Goal: Task Accomplishment & Management: Manage account settings

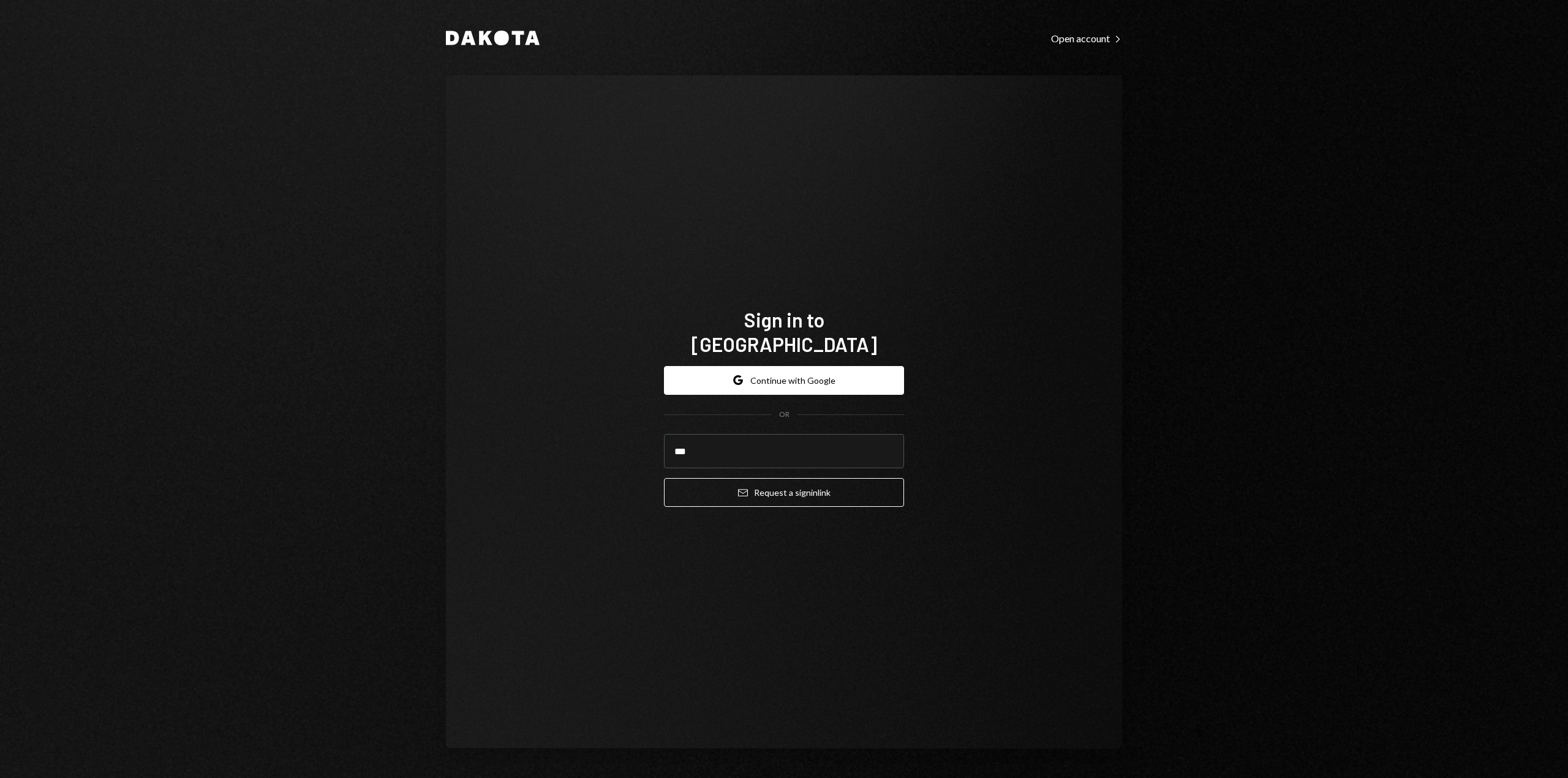
type input "**********"
click at [764, 483] on button "Email Request a sign in link" at bounding box center [784, 492] width 240 height 29
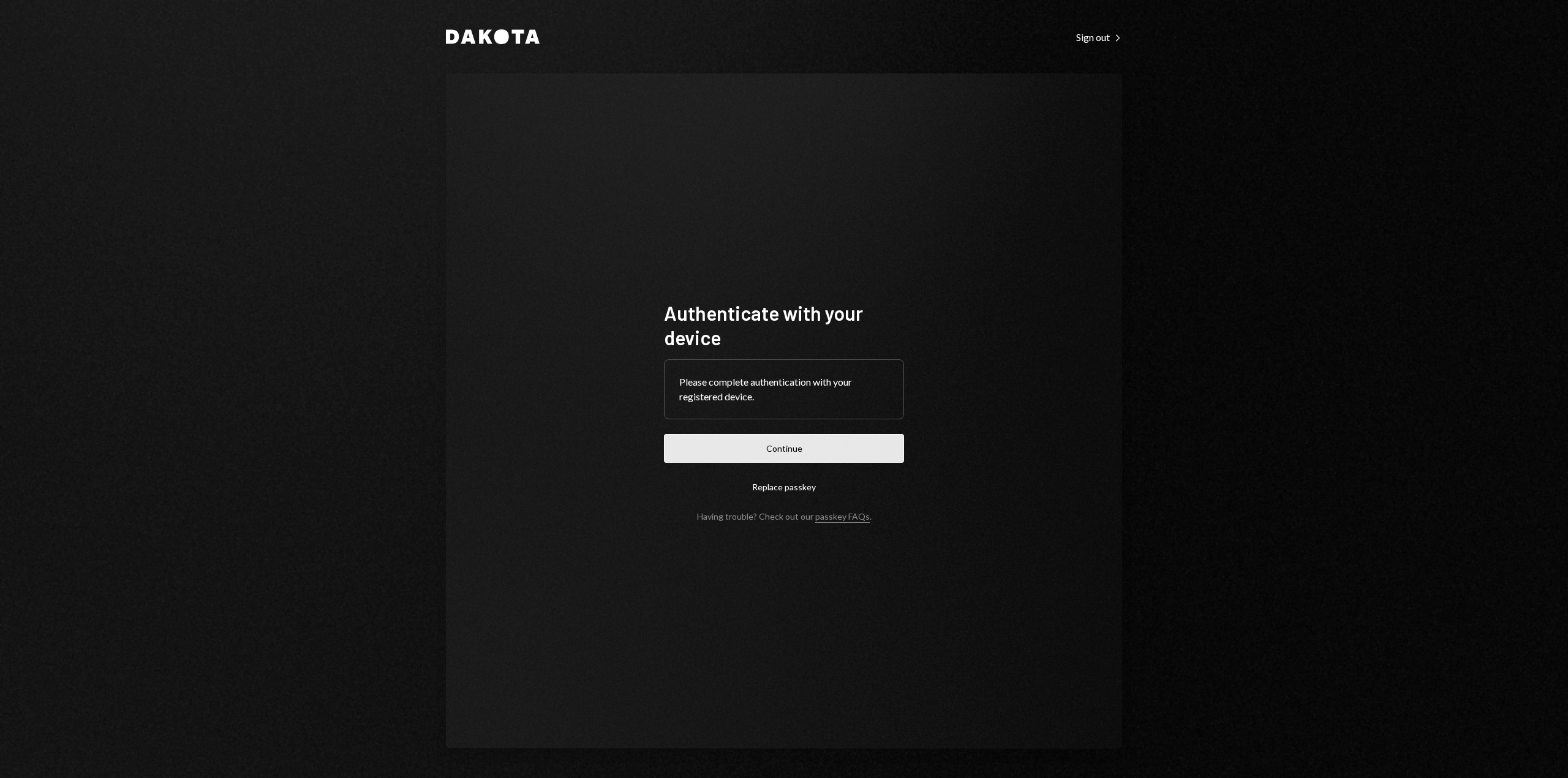
click at [767, 461] on button "Continue" at bounding box center [784, 448] width 240 height 29
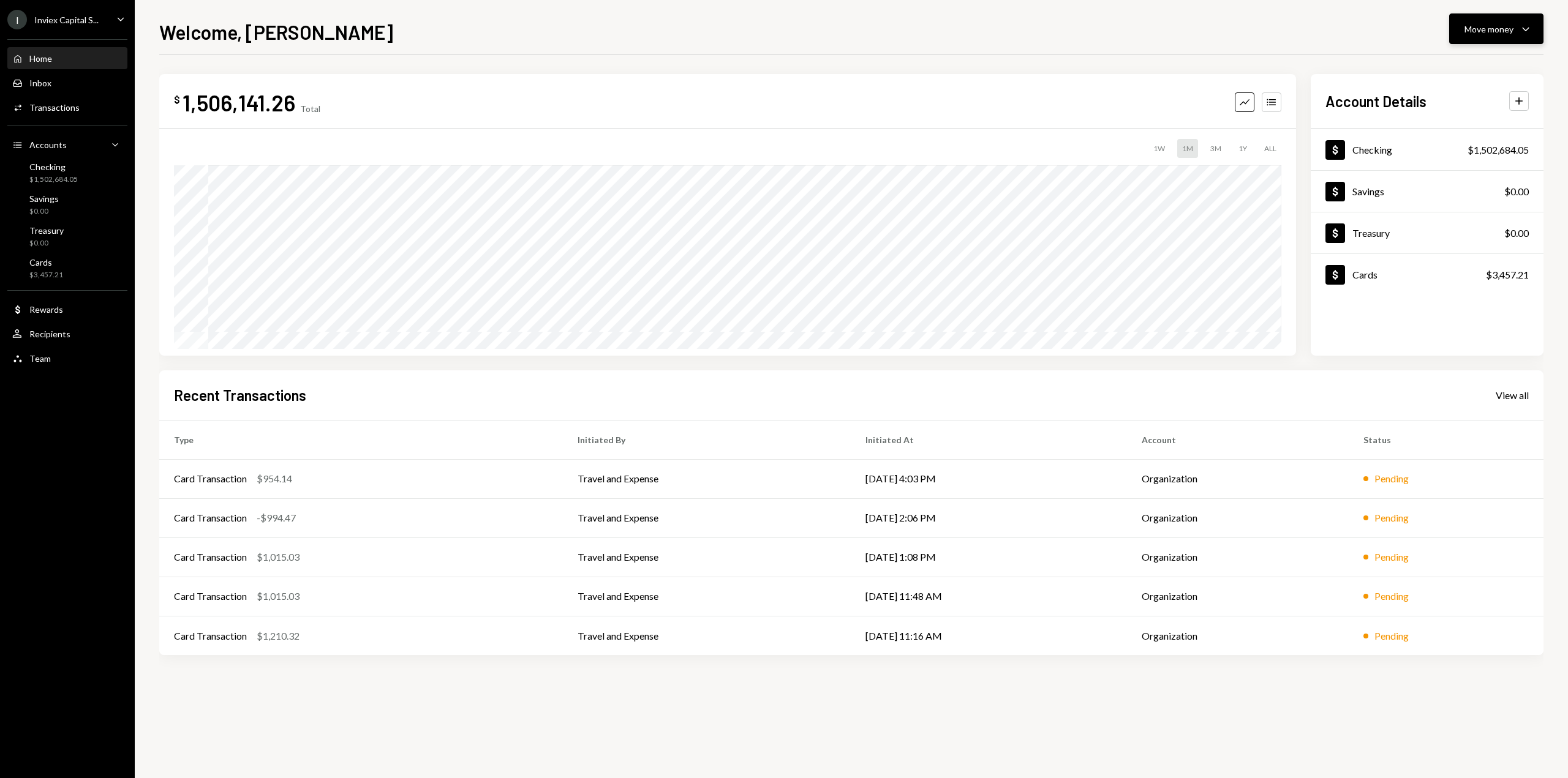
click at [1485, 36] on div "Move money Caret Down" at bounding box center [1496, 28] width 64 height 14
click at [1451, 74] on div "Withdraw Send" at bounding box center [1477, 65] width 123 height 27
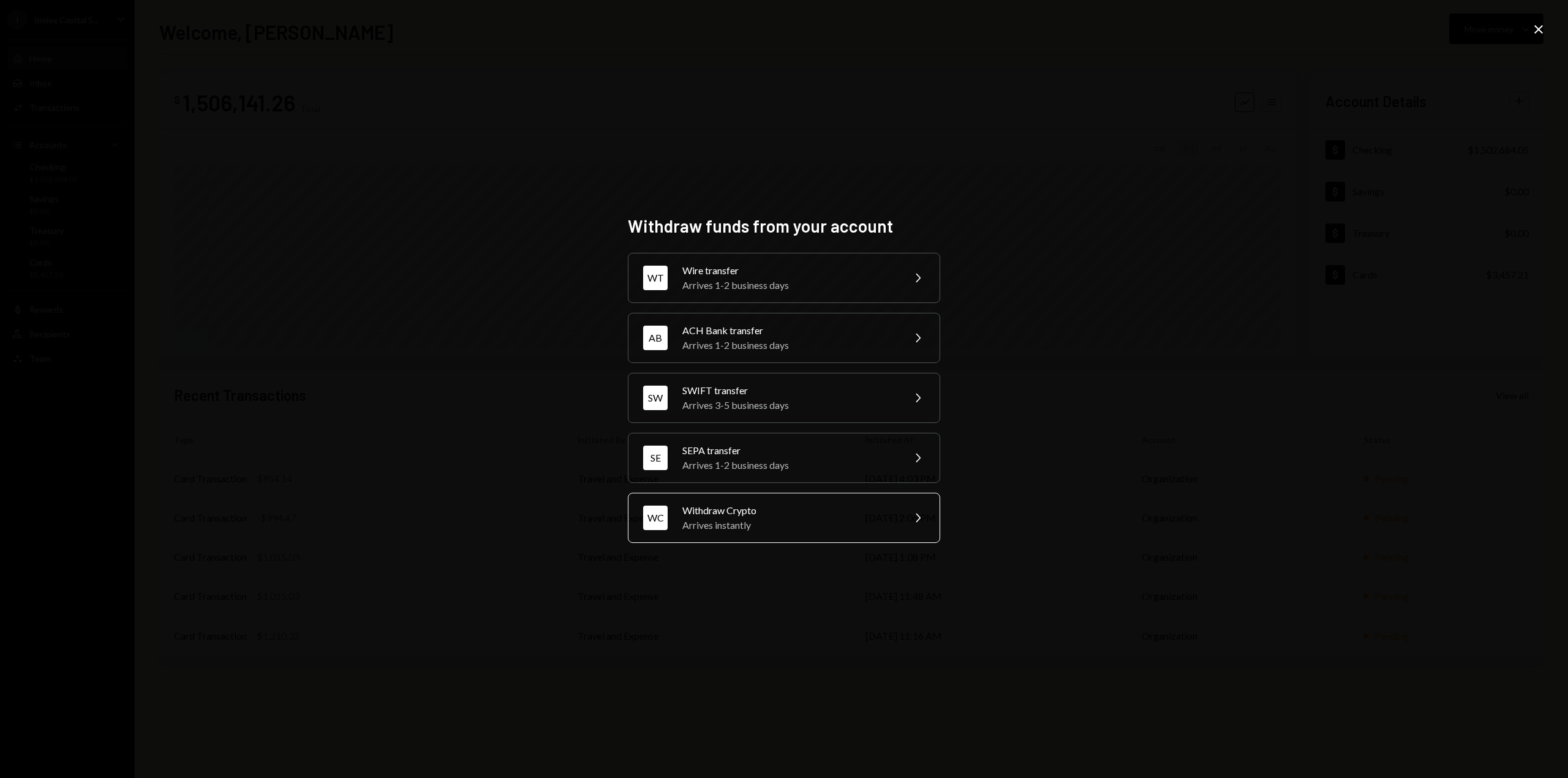
click at [722, 503] on div "Withdraw Crypto" at bounding box center [789, 510] width 213 height 14
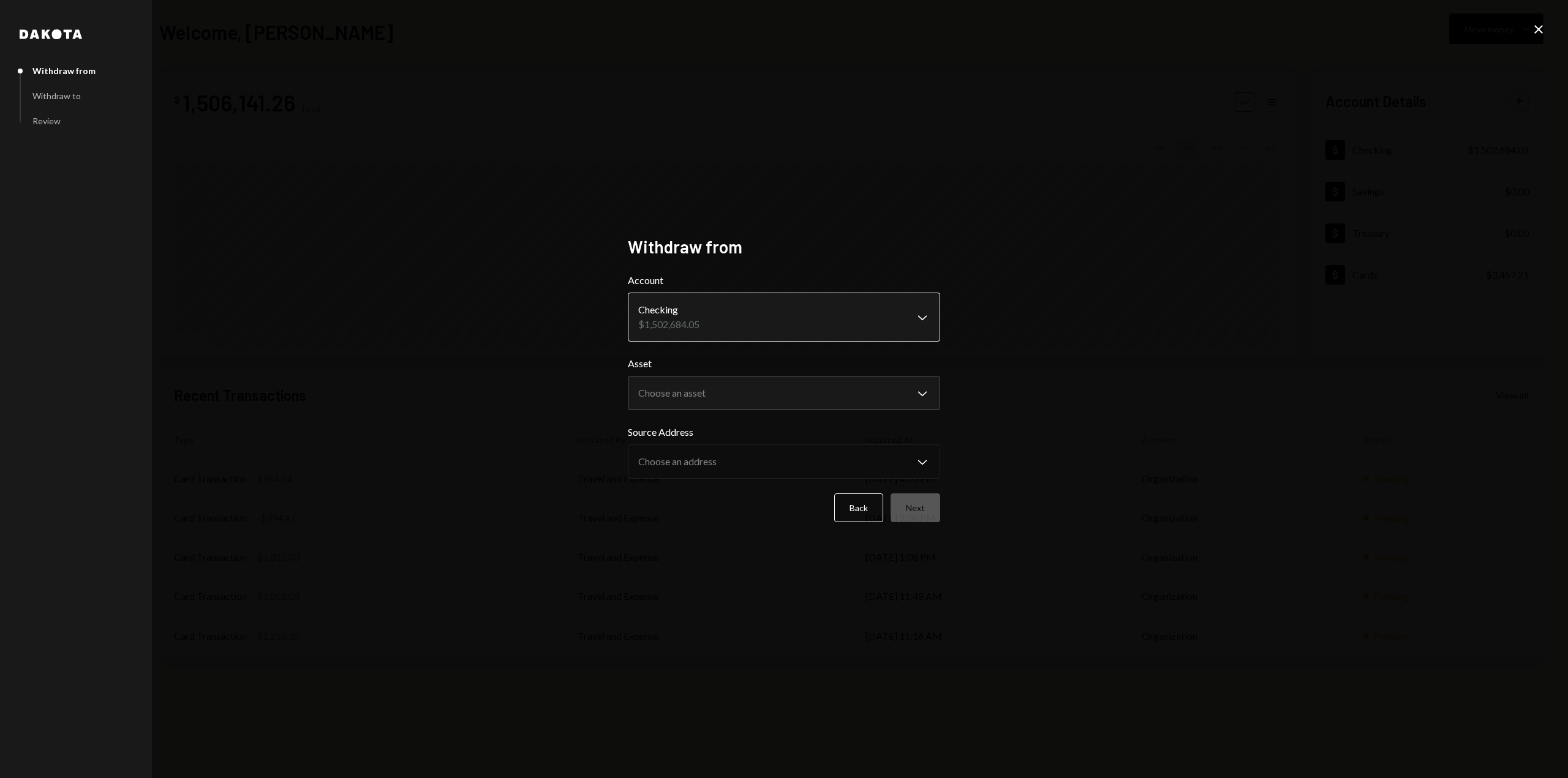
click at [688, 327] on body "I Inviex Capital S... Caret Down Home Home Inbox Inbox Activities Transactions …" at bounding box center [784, 389] width 1568 height 778
click at [670, 404] on body "I Inviex Capital S... Caret Down Home Home Inbox Inbox Activities Transactions …" at bounding box center [784, 389] width 1568 height 778
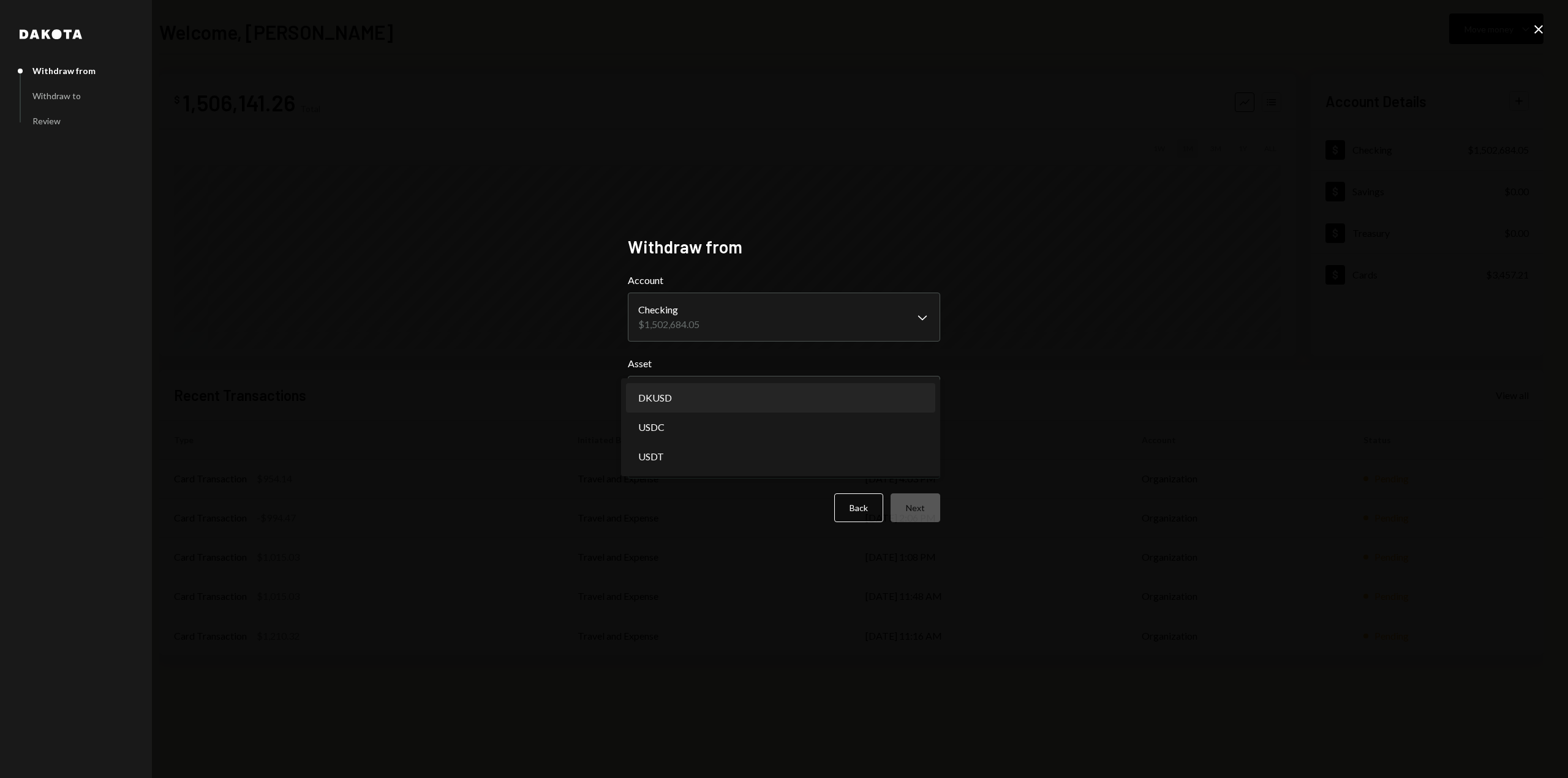
select select "*****"
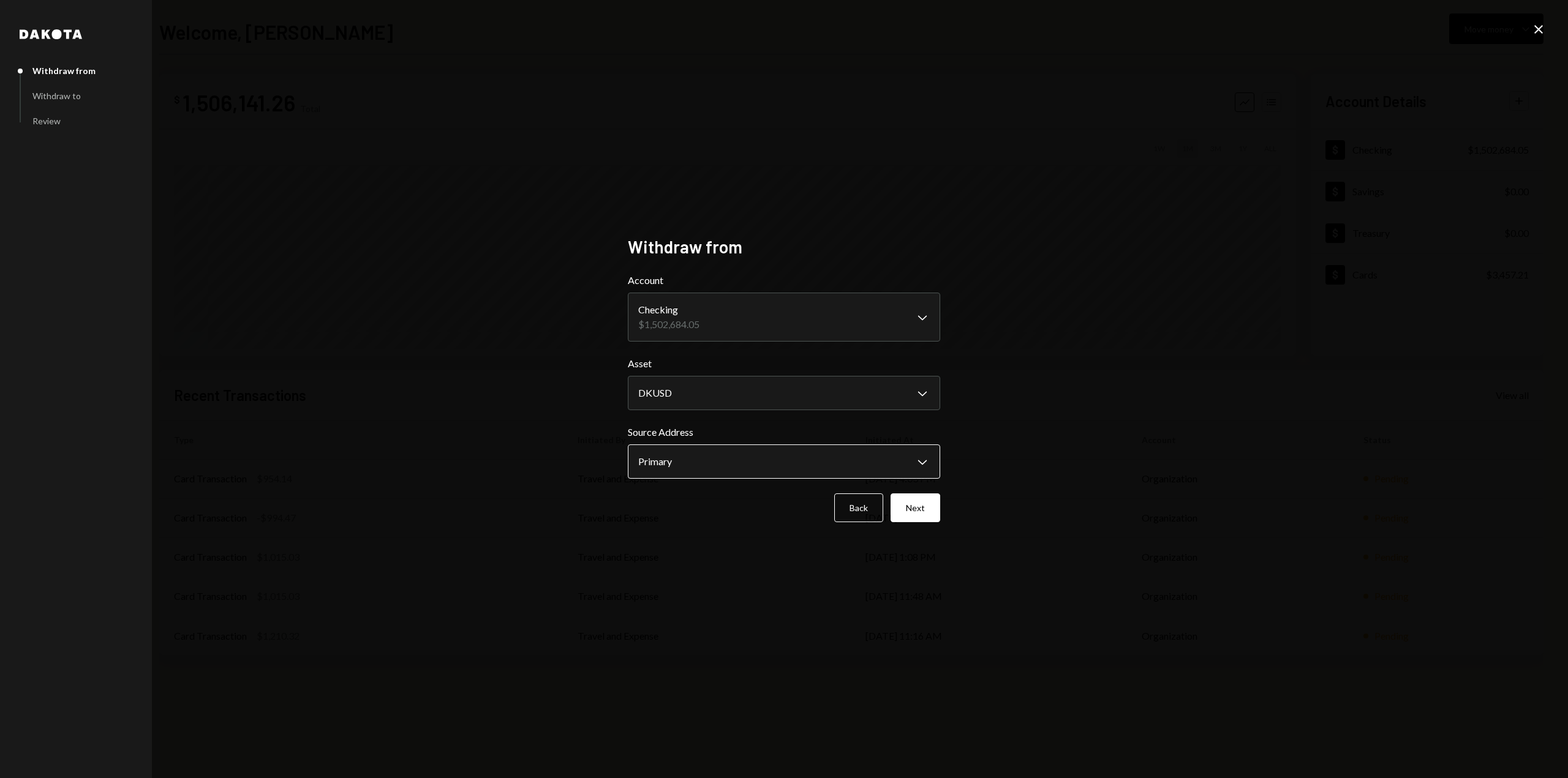
click at [668, 457] on body "I Inviex Capital S... Caret Down Home Home Inbox Inbox Activities Transactions …" at bounding box center [784, 389] width 1568 height 778
click at [918, 514] on button "Next" at bounding box center [915, 508] width 49 height 29
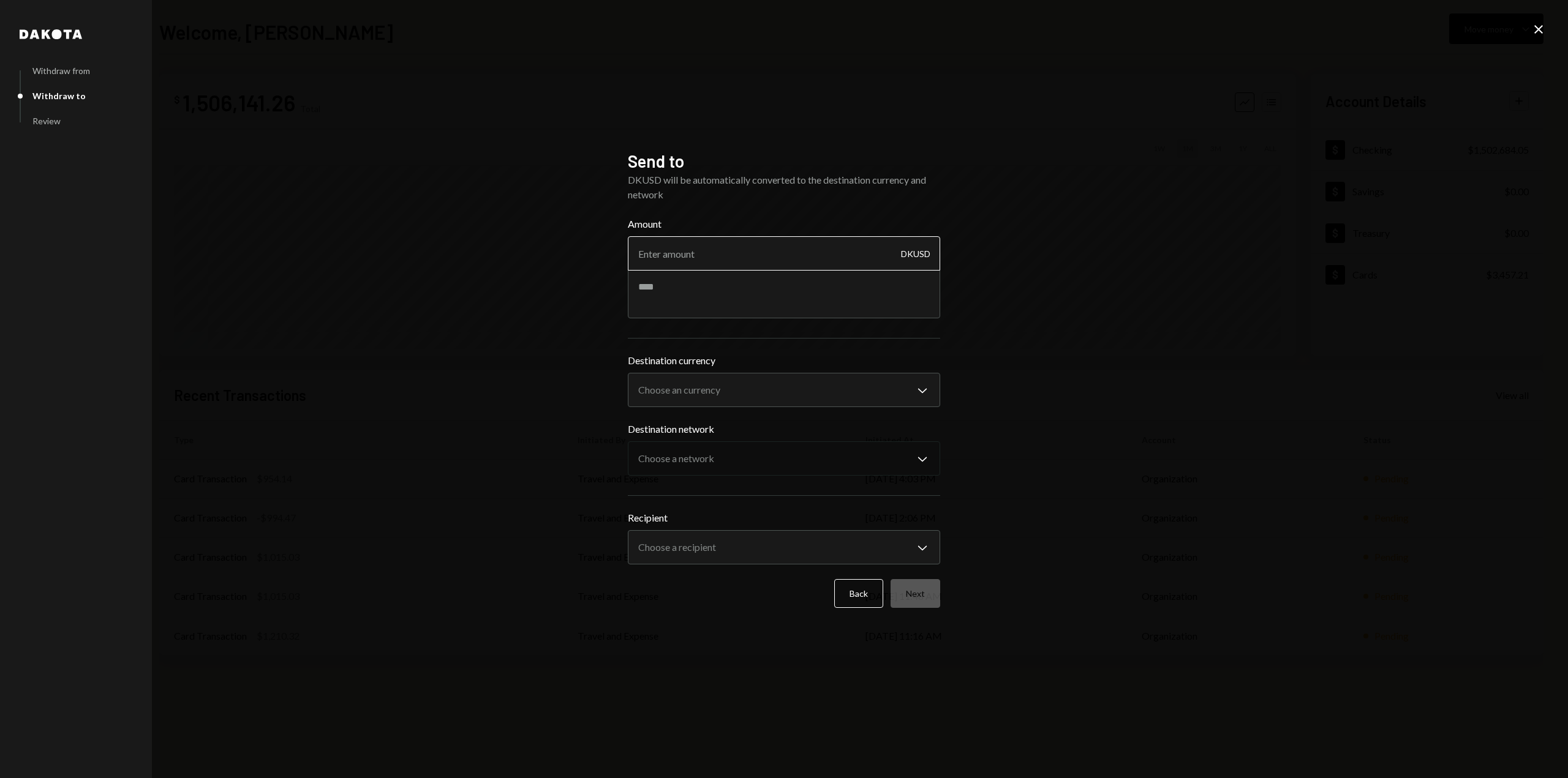
click at [683, 258] on input "Amount" at bounding box center [784, 253] width 312 height 34
type input "-1"
type input "1400000"
click at [646, 383] on body "I Inviex Capital S... Caret Down Home Home Inbox Inbox Activities Transactions …" at bounding box center [784, 389] width 1568 height 778
select select "****"
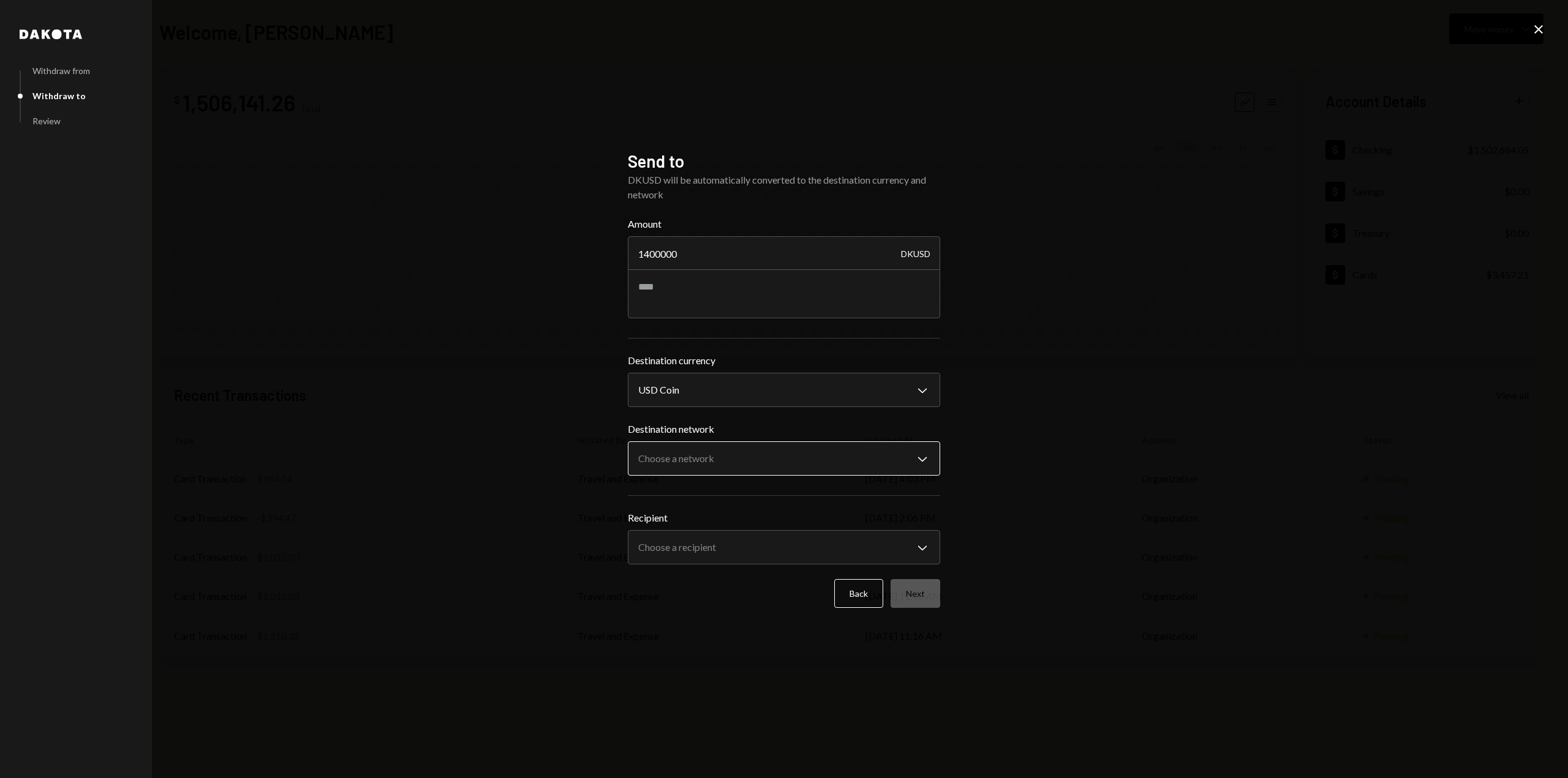
click at [671, 460] on body "I Inviex Capital S... Caret Down Home Home Inbox Inbox Activities Transactions …" at bounding box center [784, 389] width 1568 height 778
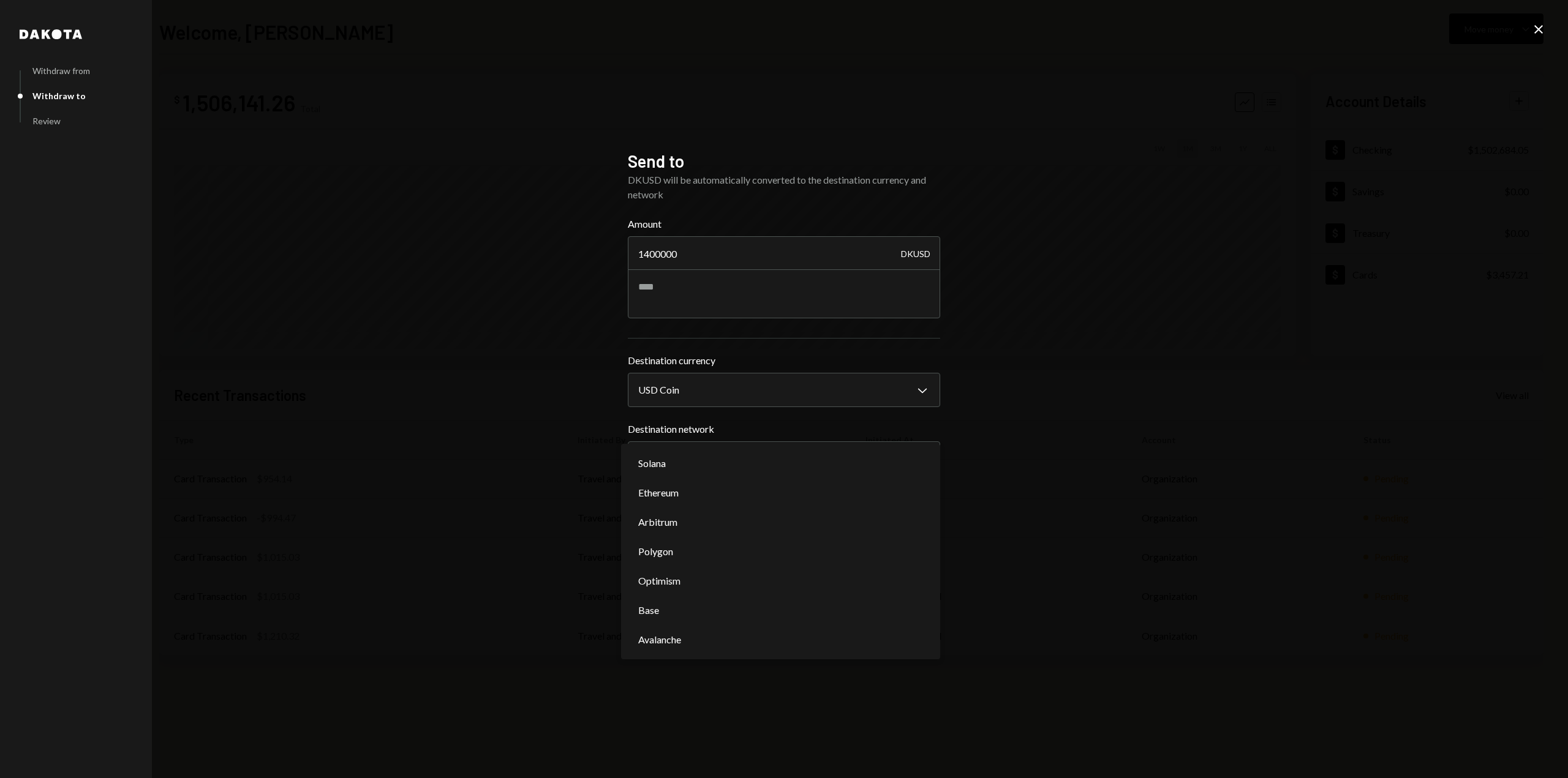
select select "**********"
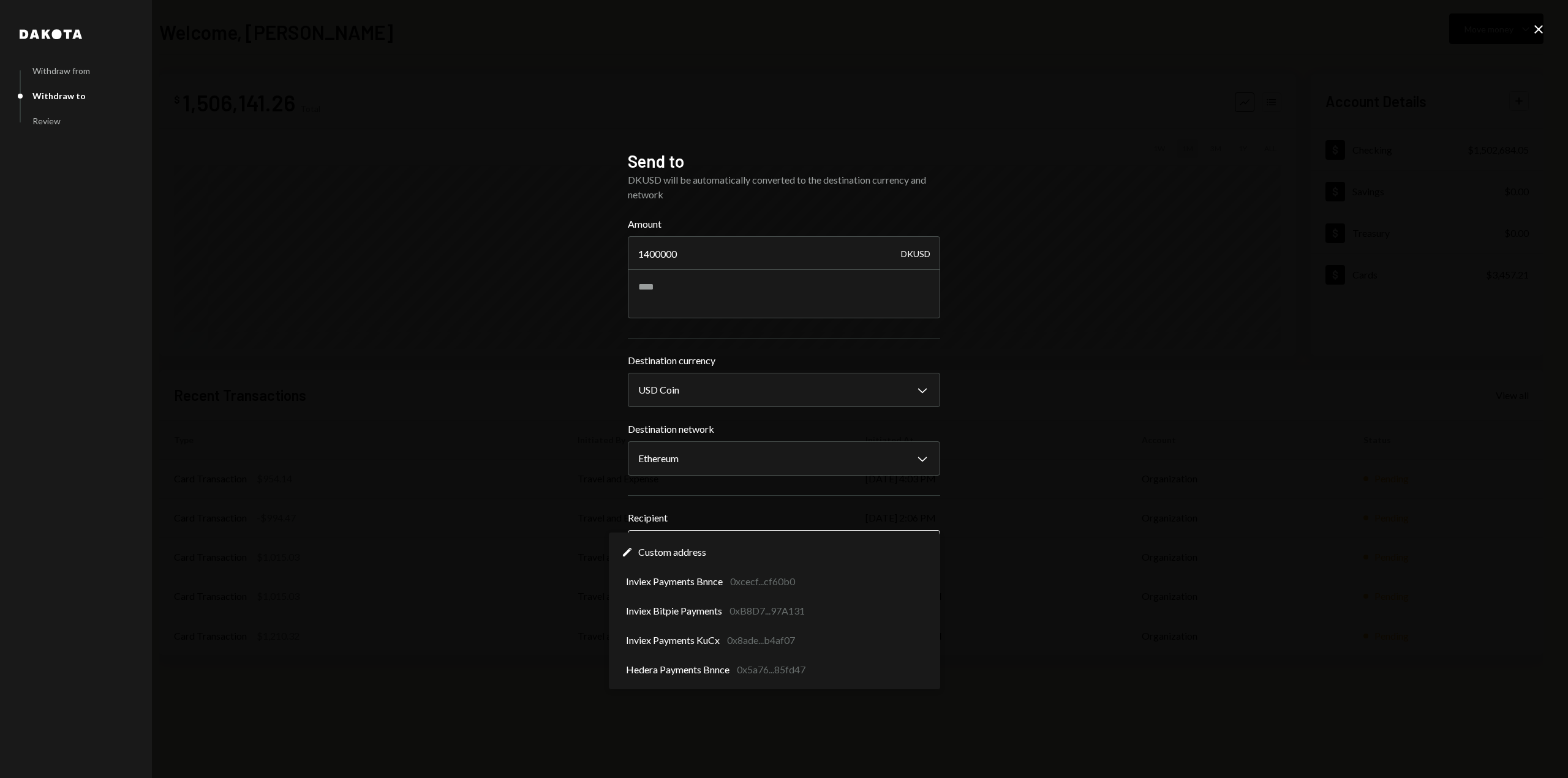
click at [681, 553] on span "Custom address" at bounding box center [672, 552] width 68 height 14
select select "**********"
drag, startPoint x: 677, startPoint y: 577, endPoint x: 714, endPoint y: 597, distance: 42.1
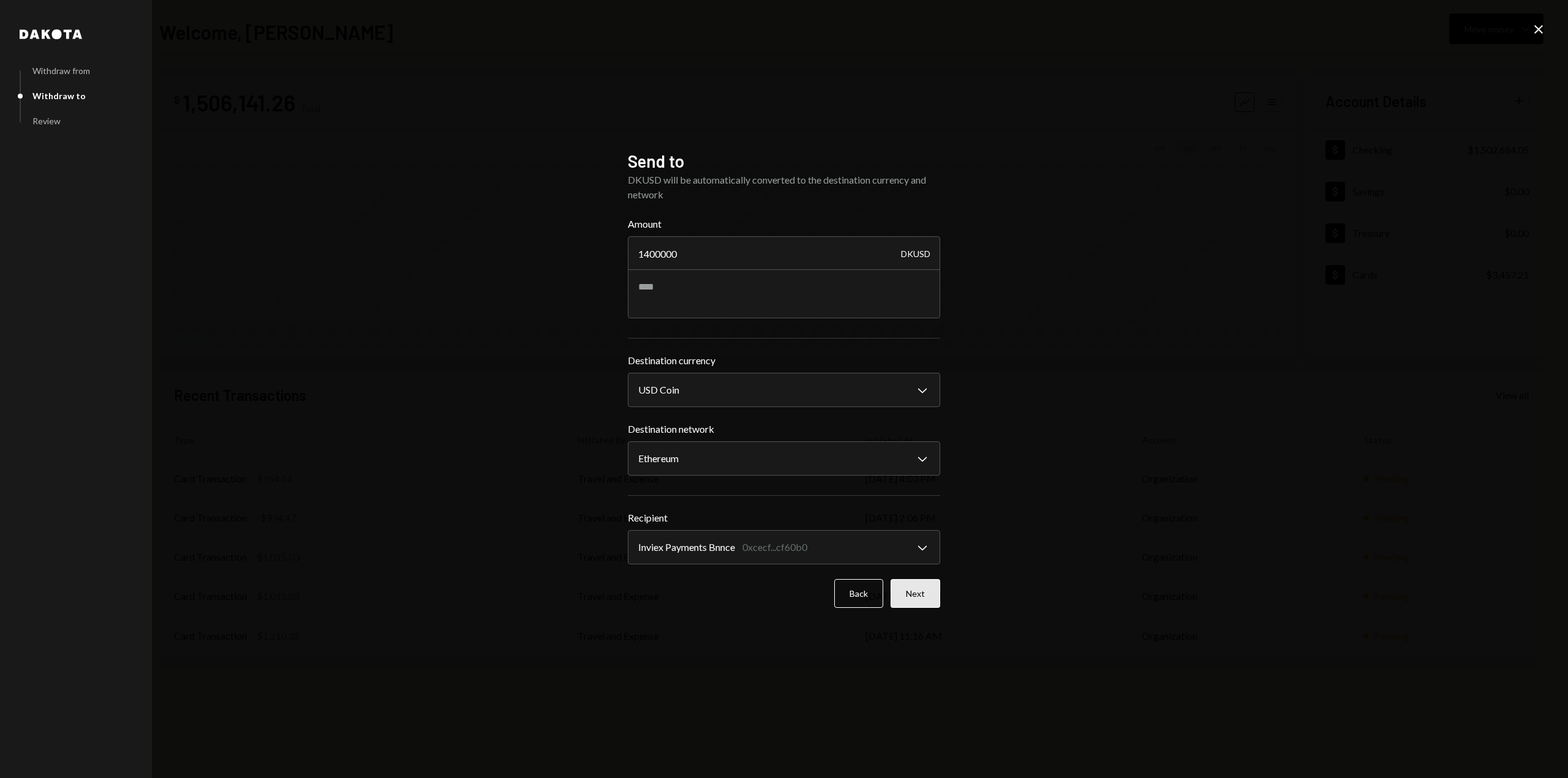
click at [915, 587] on button "Next" at bounding box center [915, 593] width 49 height 29
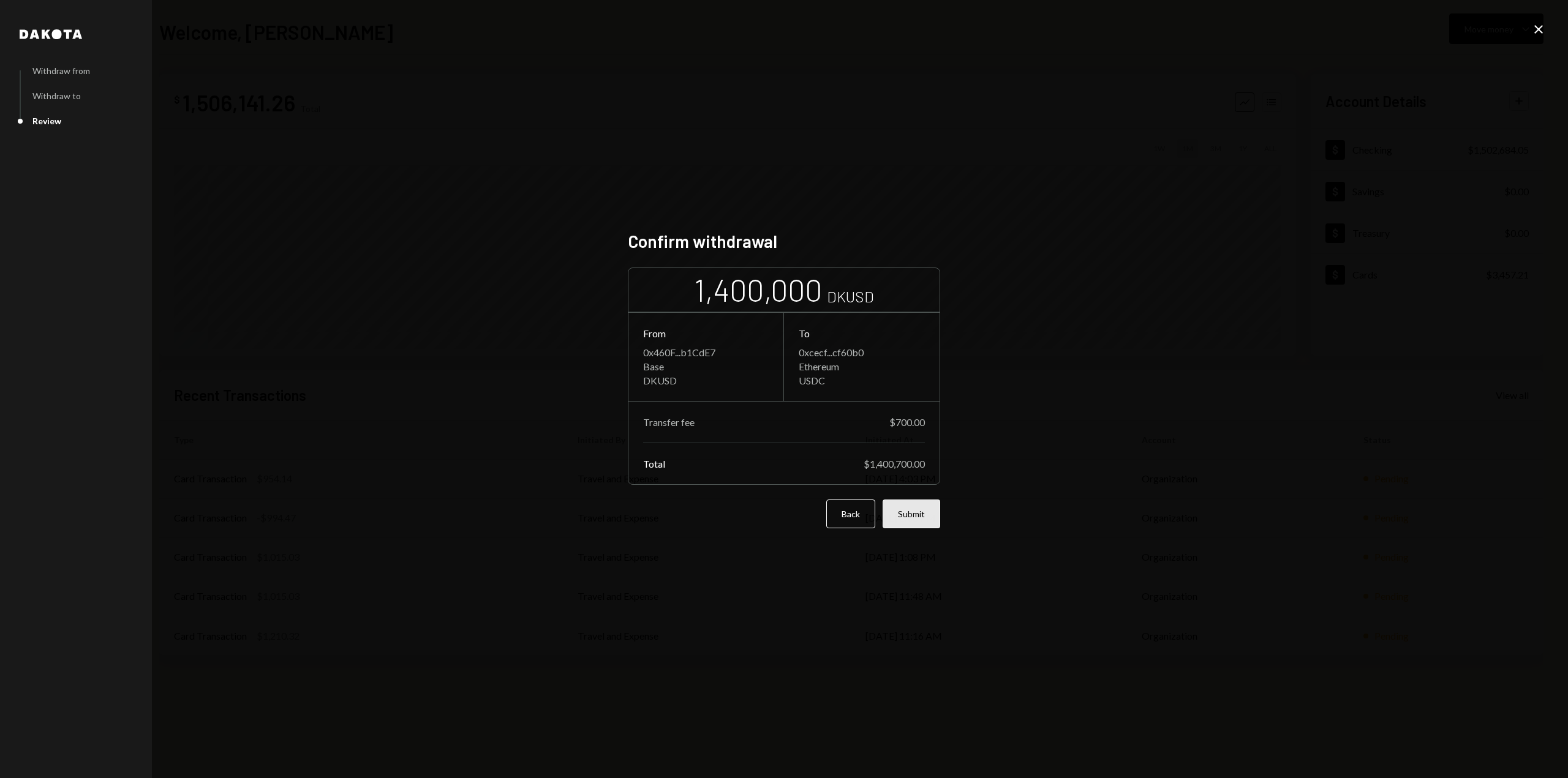
click at [921, 521] on button "Submit" at bounding box center [911, 514] width 58 height 29
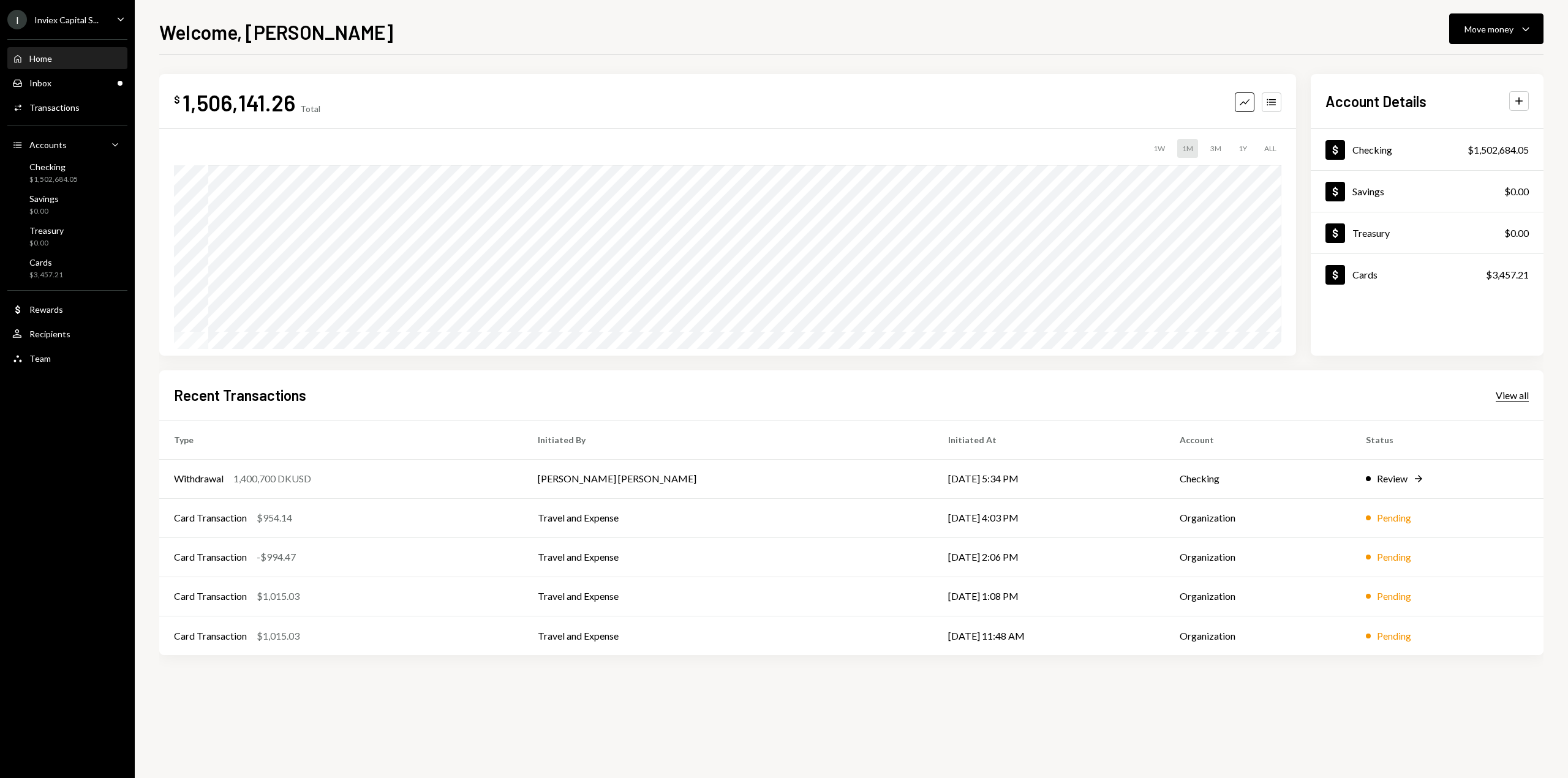
click at [1496, 395] on div "View all" at bounding box center [1512, 395] width 33 height 12
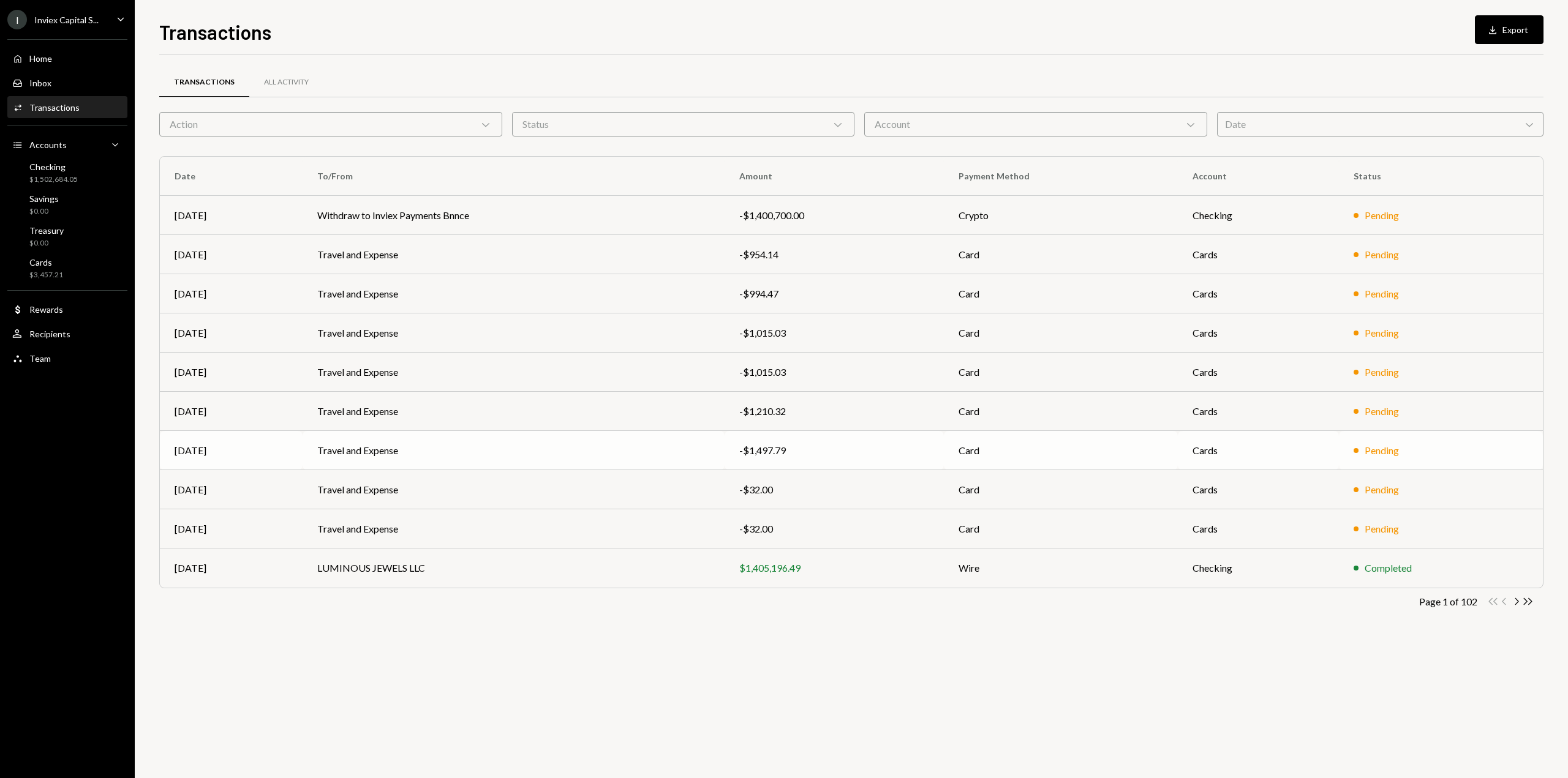
click at [758, 450] on div "-$1,497.79" at bounding box center [834, 450] width 190 height 14
drag, startPoint x: 1008, startPoint y: 442, endPoint x: 1012, endPoint y: 453, distance: 11.7
click at [1012, 453] on tbody "[DATE] Withdraw to Inviex Payments Bnnce -$1,400,700.00 Crypto Checking Pending…" at bounding box center [851, 391] width 1383 height 392
click at [809, 409] on div "-$1,210.32" at bounding box center [834, 411] width 190 height 14
click at [43, 60] on div "Home" at bounding box center [41, 59] width 23 height 10
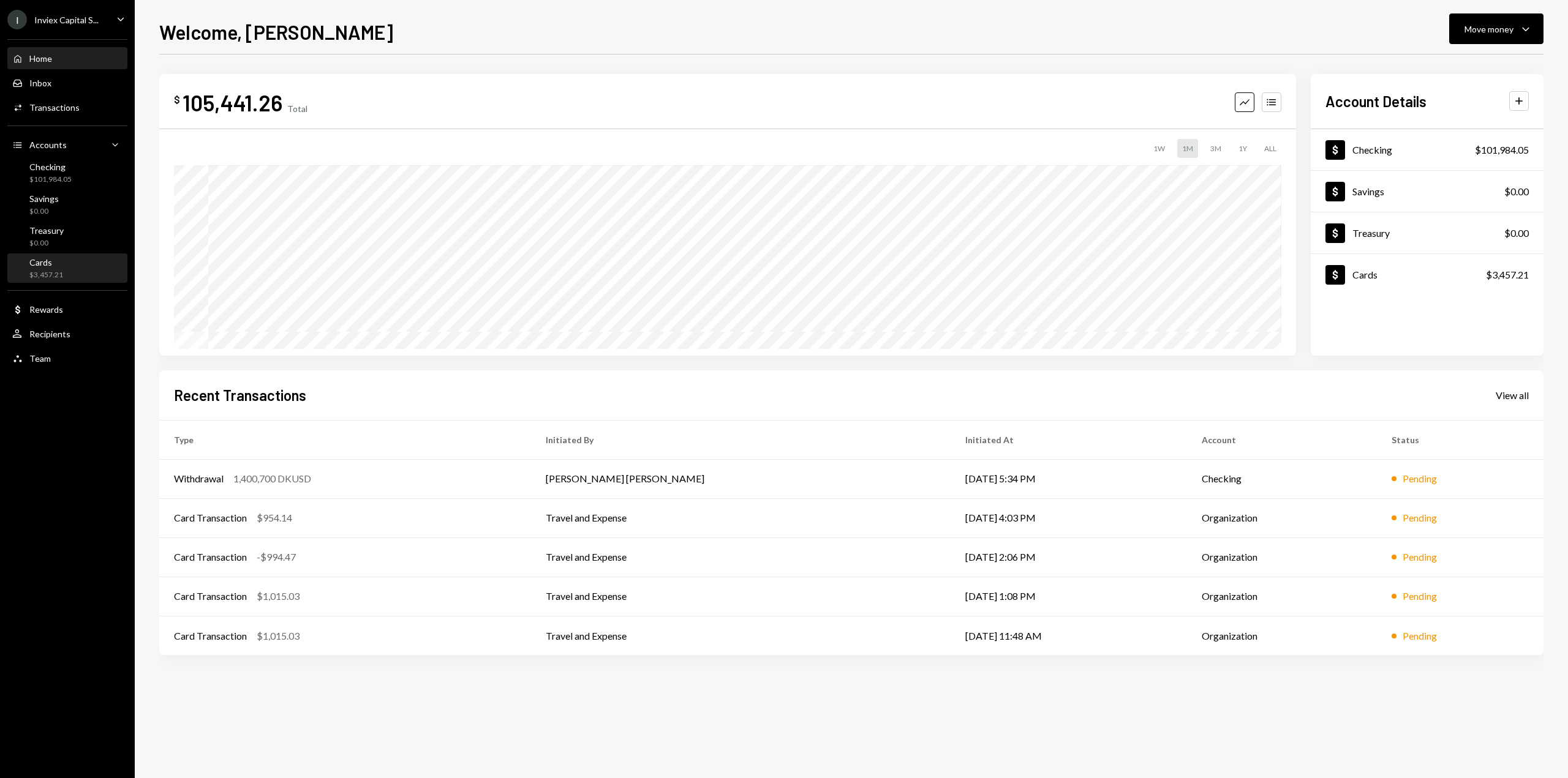
click at [49, 270] on div "$3,457.21" at bounding box center [47, 275] width 34 height 10
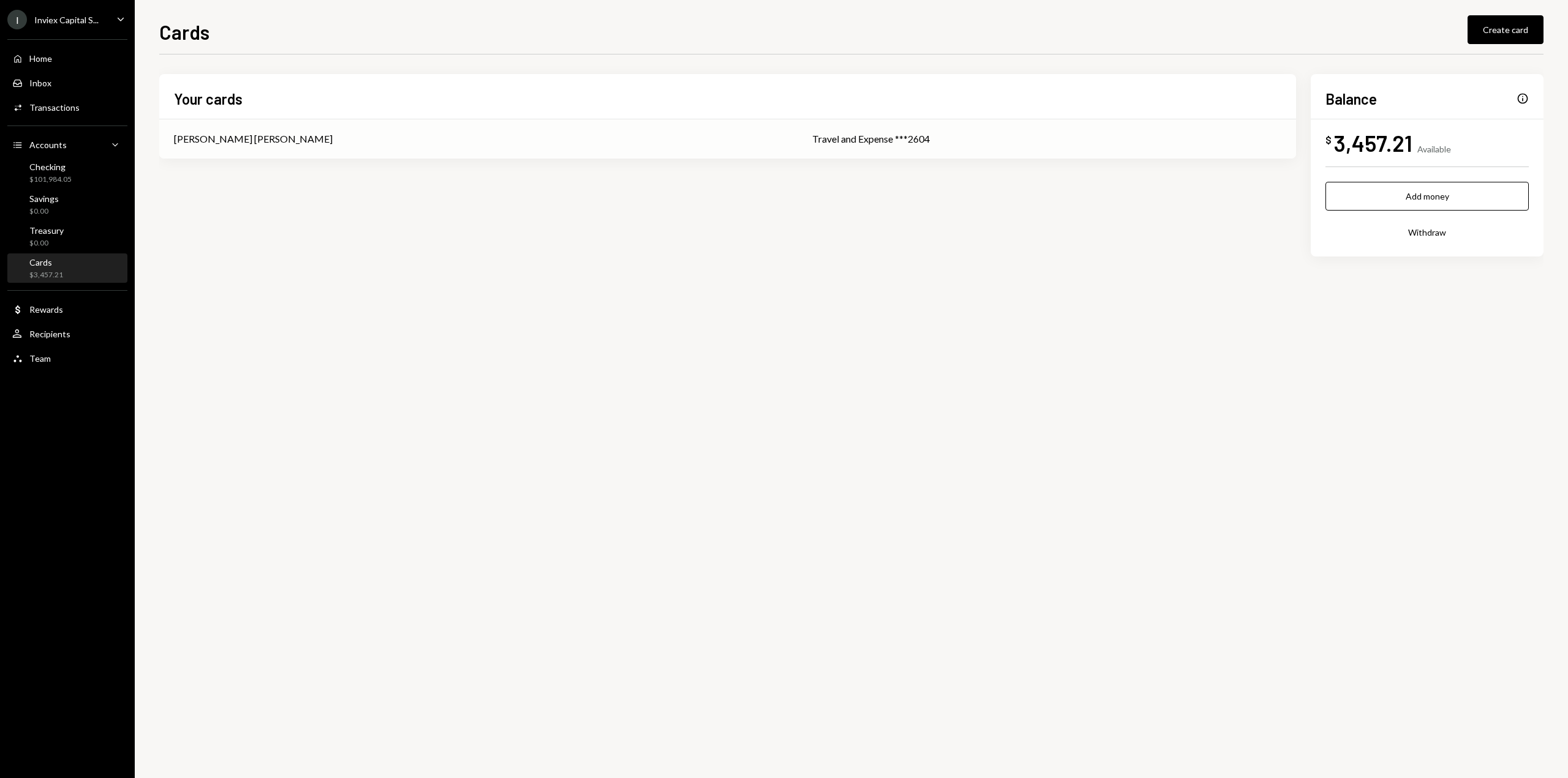
click at [522, 136] on div "[PERSON_NAME] [PERSON_NAME]" at bounding box center [477, 139] width 608 height 14
click at [43, 259] on div "Cards" at bounding box center [47, 262] width 34 height 10
